Goal: Information Seeking & Learning: Check status

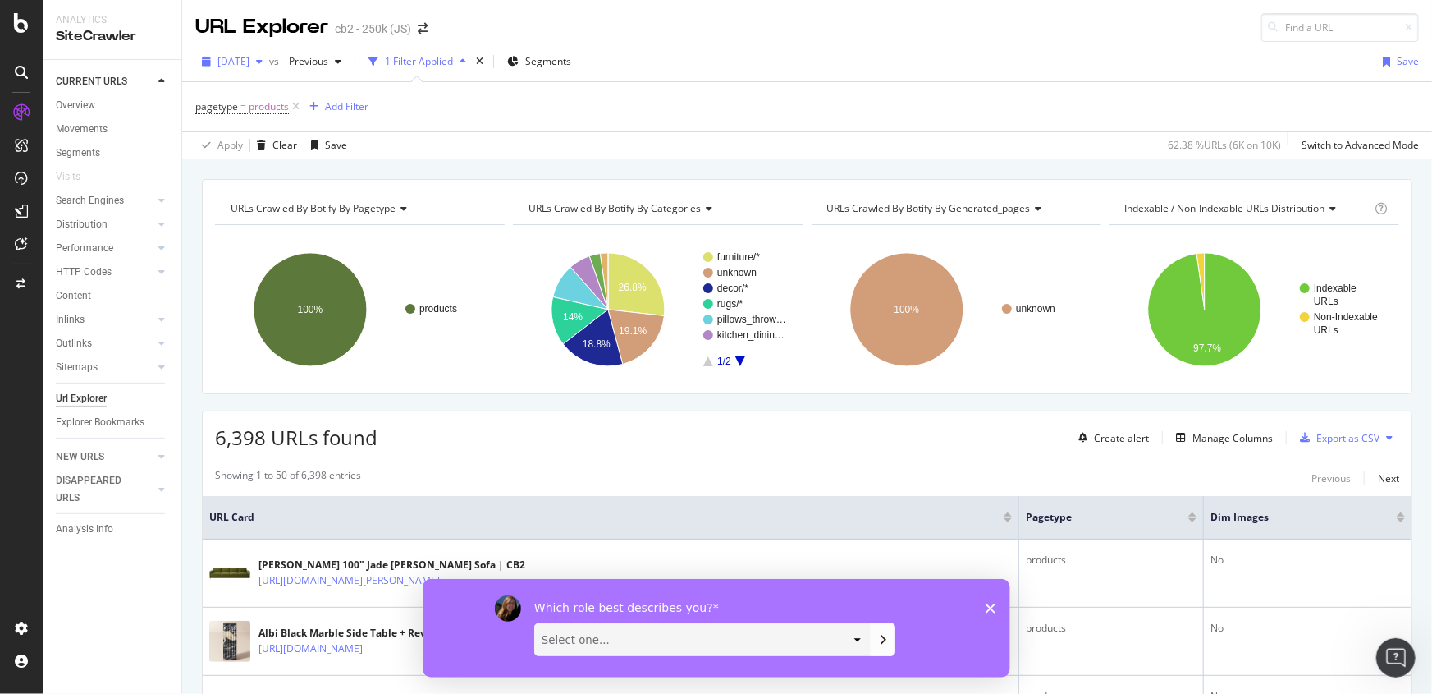
click at [250, 66] on span "[DATE]" at bounding box center [234, 61] width 32 height 14
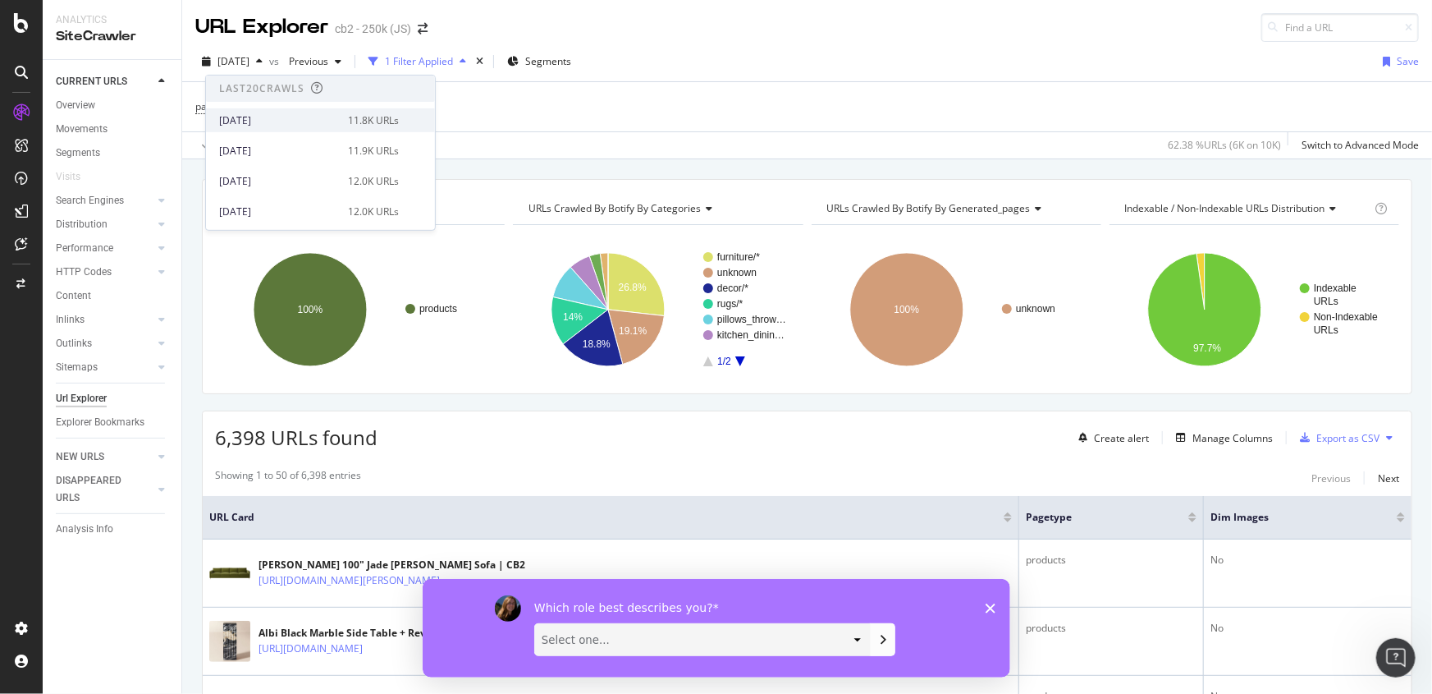
click at [260, 113] on div "[DATE]" at bounding box center [278, 119] width 119 height 15
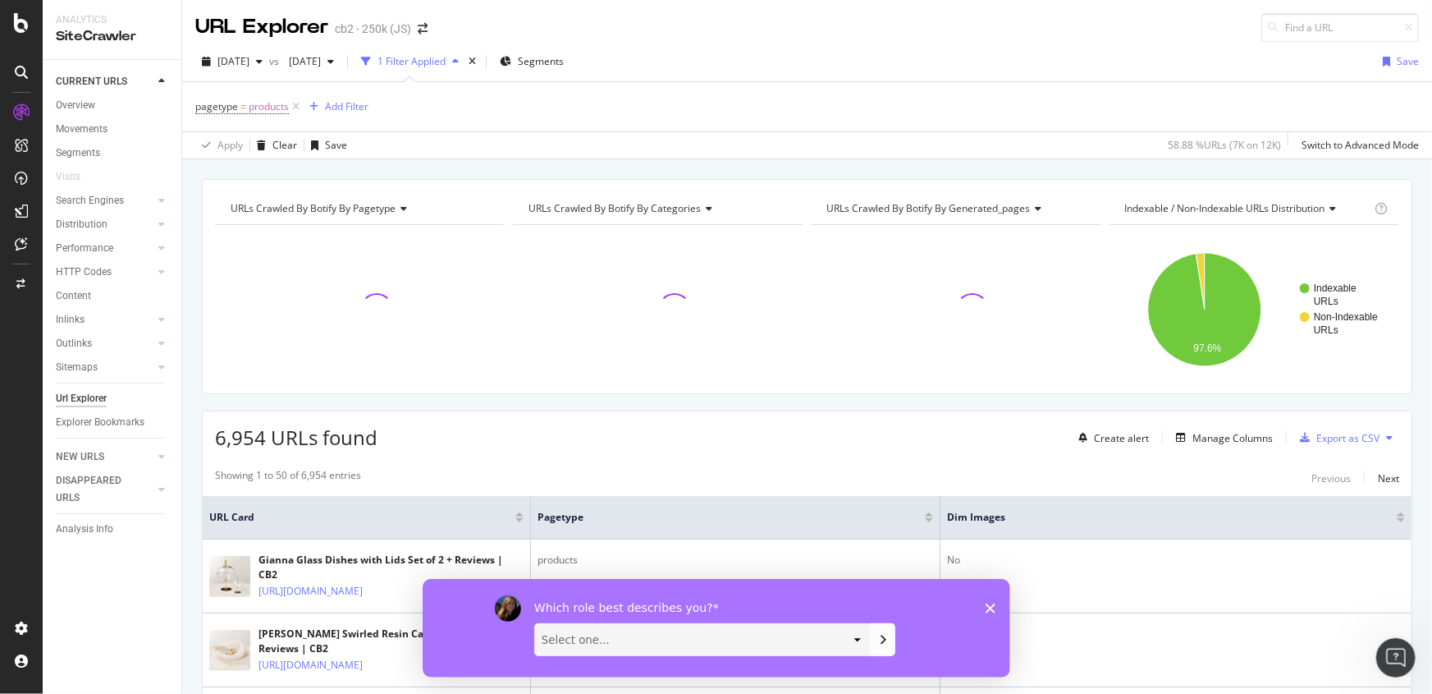
click at [988, 607] on polygon "Close survey" at bounding box center [990, 607] width 10 height 10
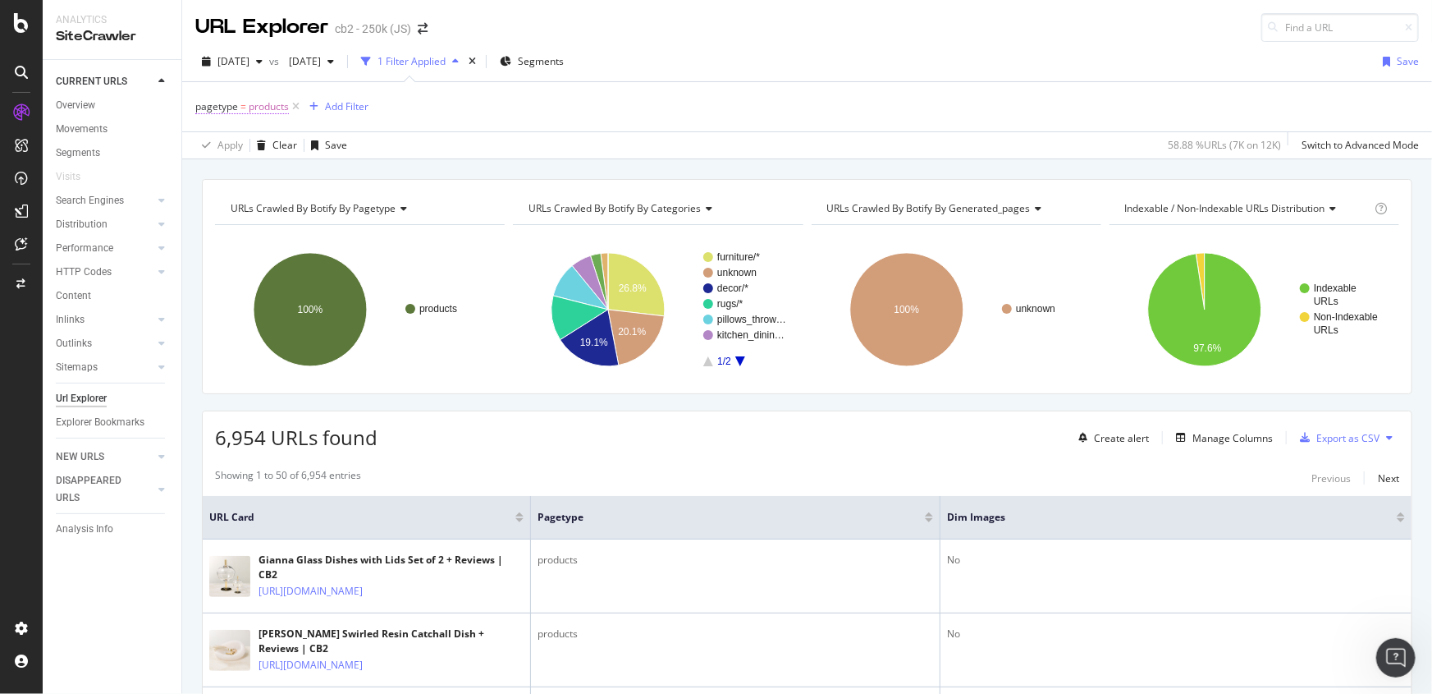
click at [268, 103] on span "products" at bounding box center [269, 106] width 40 height 23
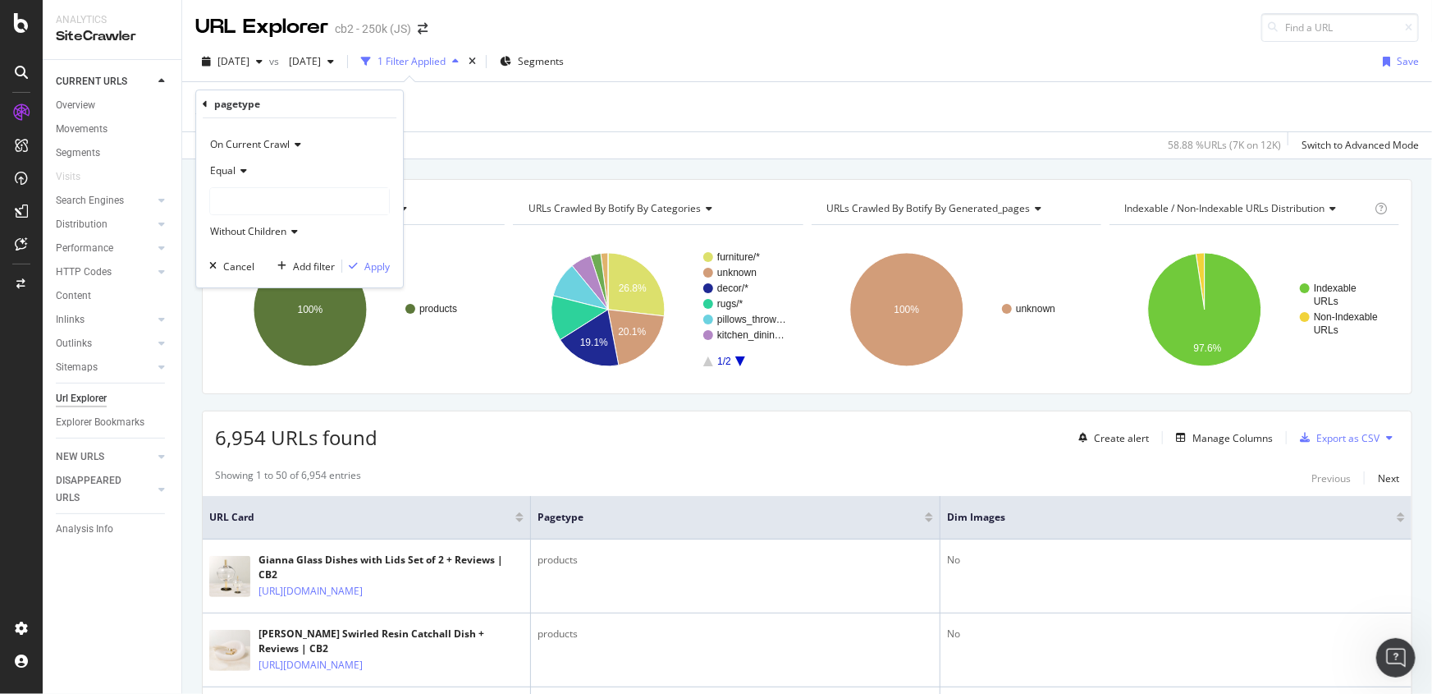
click at [599, 16] on div "URL Explorer cb2 - 250k (JS)" at bounding box center [807, 21] width 1250 height 42
